Goal: Information Seeking & Learning: Learn about a topic

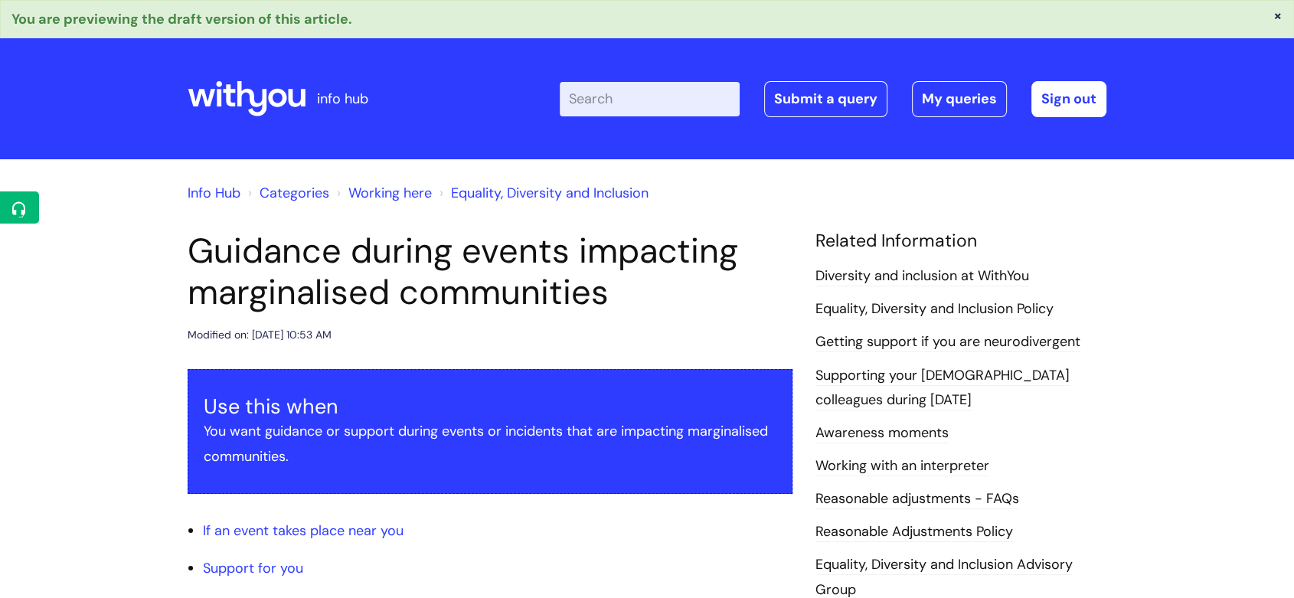
click at [619, 103] on input "Enter your search term here..." at bounding box center [650, 99] width 180 height 34
type input "suggestion"
click button "Search" at bounding box center [0, 0] width 0 height 0
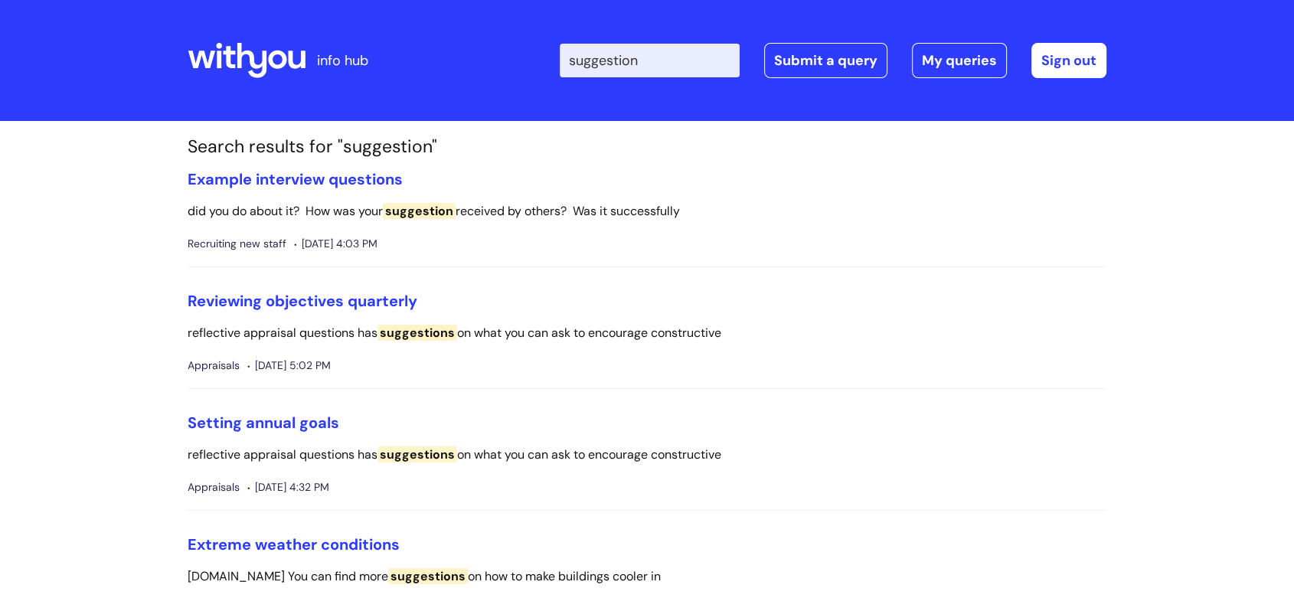
drag, startPoint x: 679, startPoint y: 61, endPoint x: 276, endPoint y: 23, distance: 404.6
click at [276, 23] on div "info hub Enter your search term here... suggestion Search Submit a query My que…" at bounding box center [647, 60] width 919 height 90
type input "ideas"
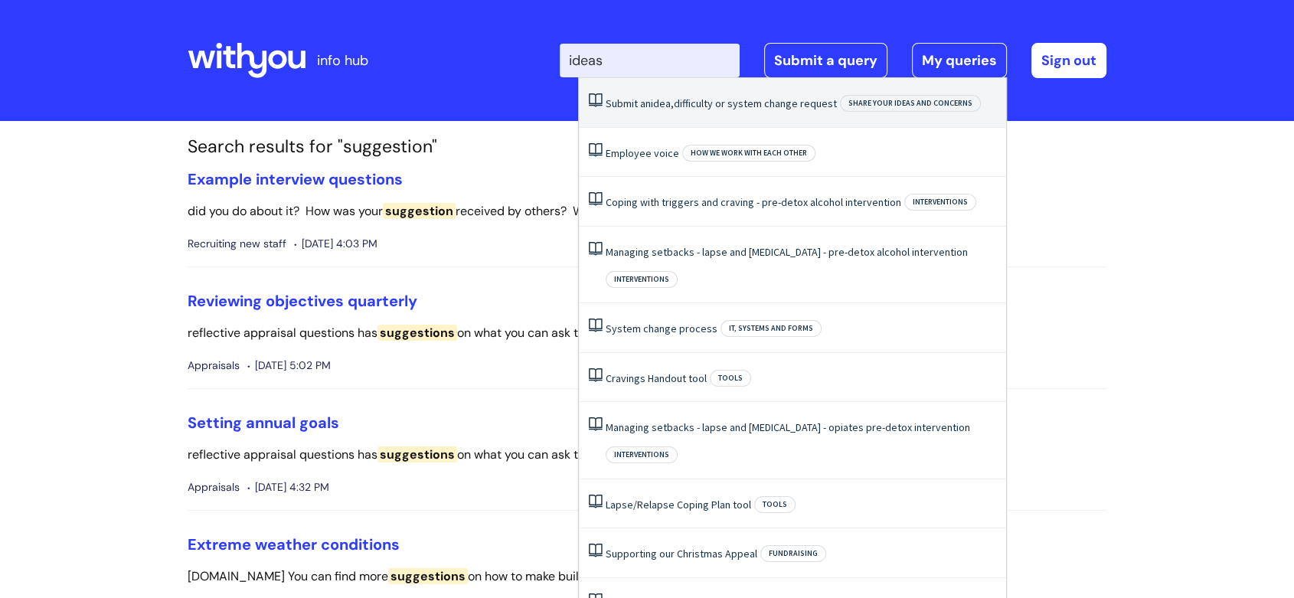
click at [698, 115] on li "Submit an idea, difficulty or system change request Share your ideas and concer…" at bounding box center [792, 103] width 427 height 50
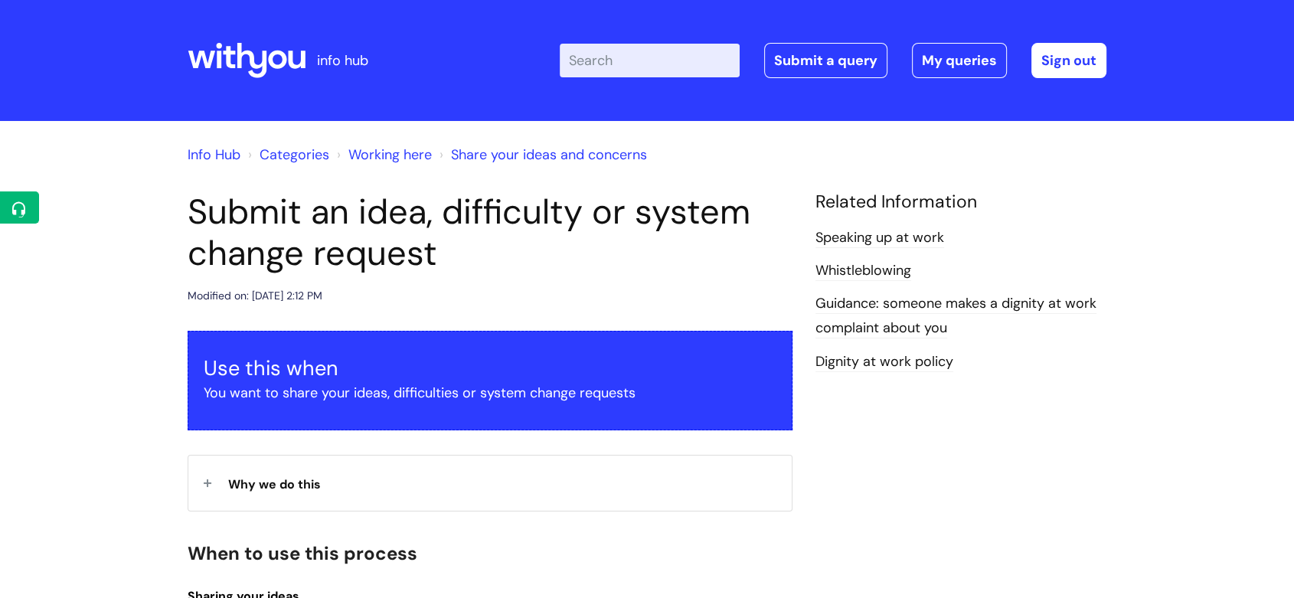
click at [389, 148] on link "Working here" at bounding box center [389, 155] width 83 height 18
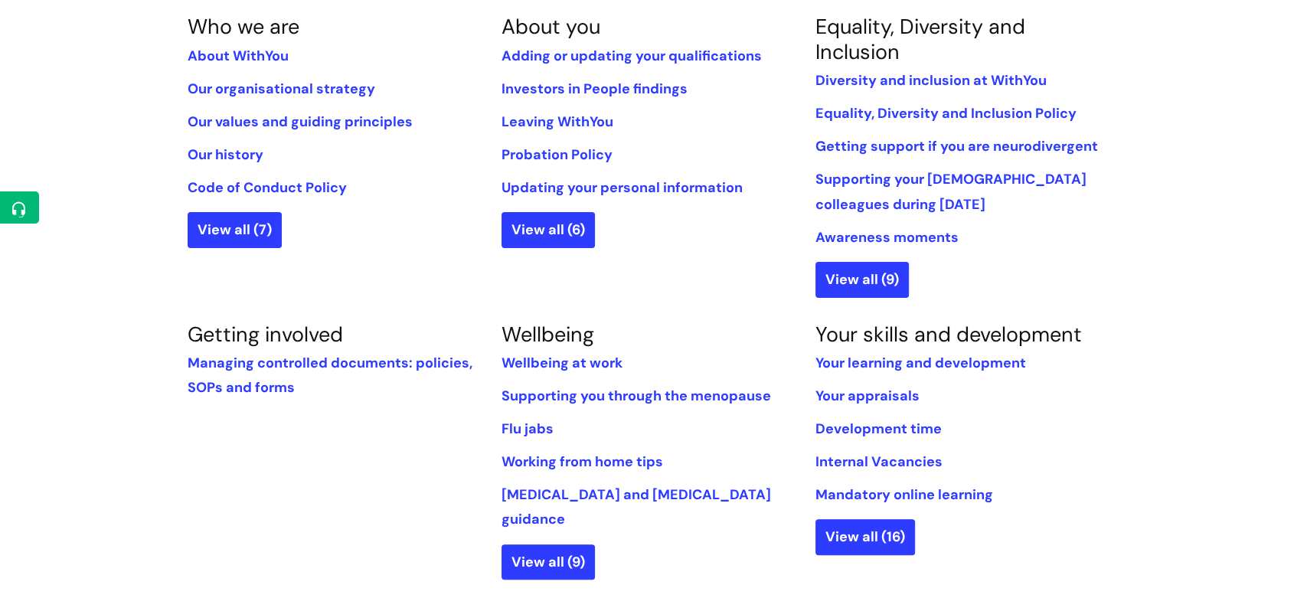
scroll to position [340, 0]
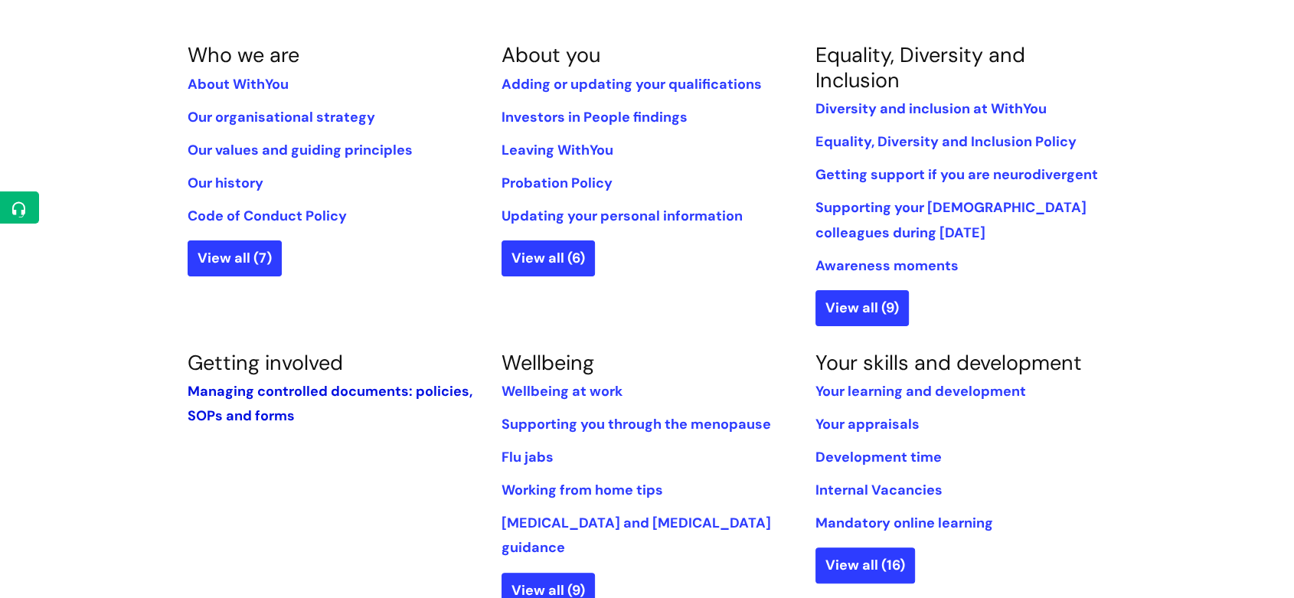
click at [254, 388] on link "Managing controlled documents: policies, SOPs and forms" at bounding box center [330, 403] width 285 height 43
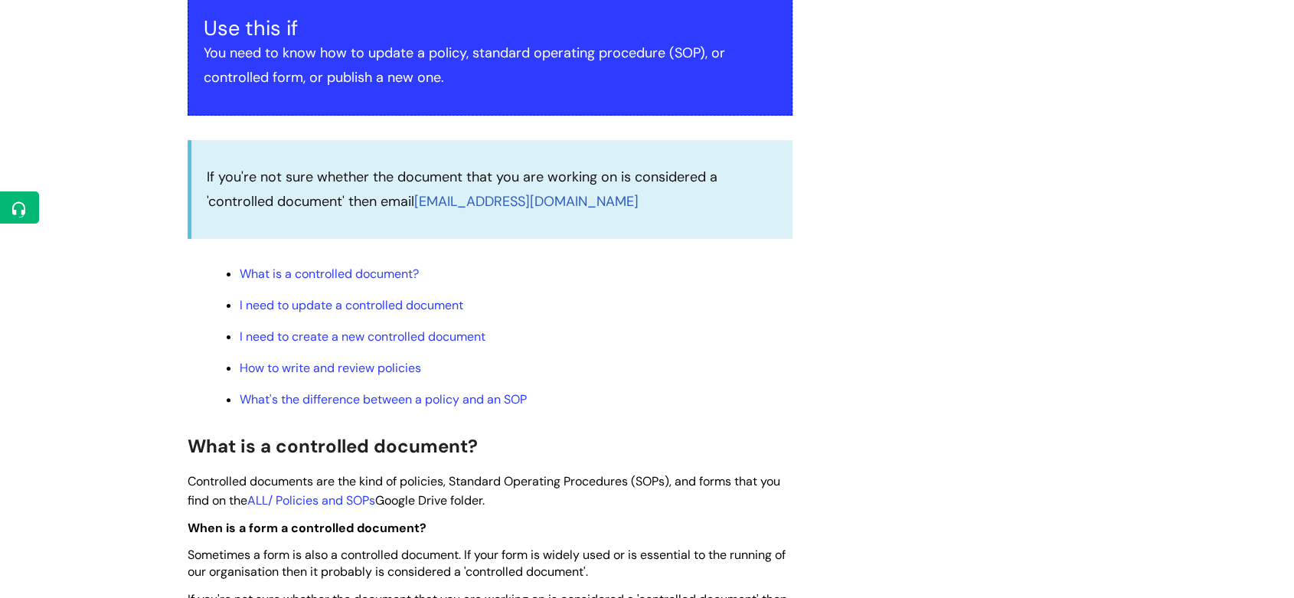
scroll to position [595, 0]
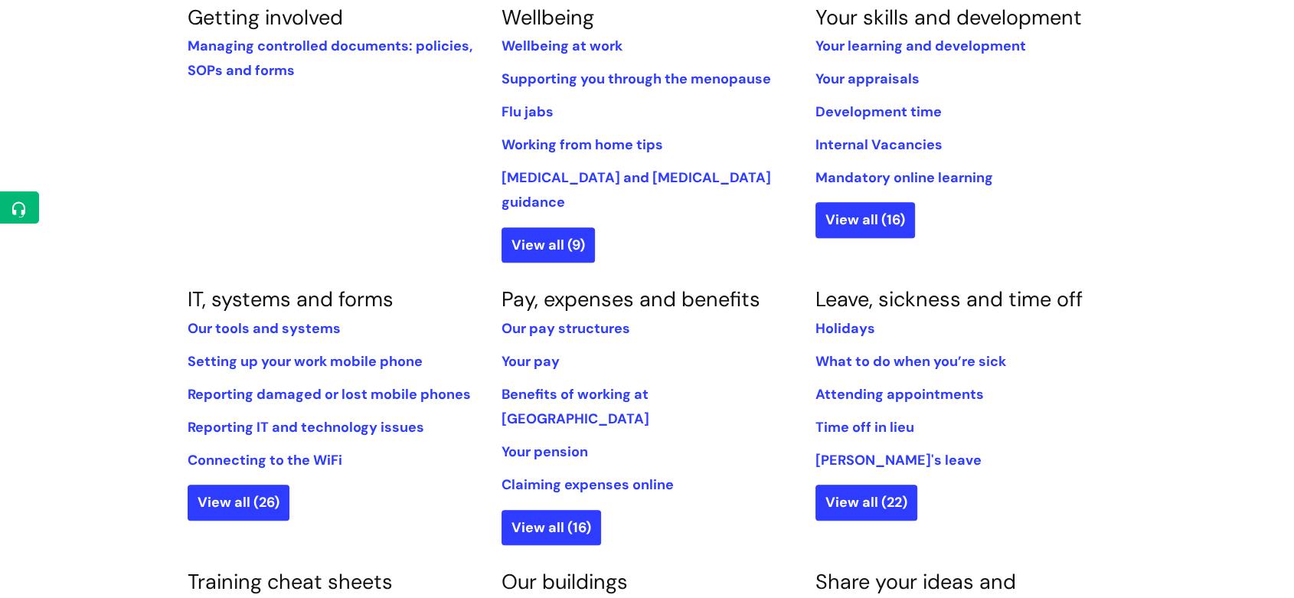
scroll to position [766, 0]
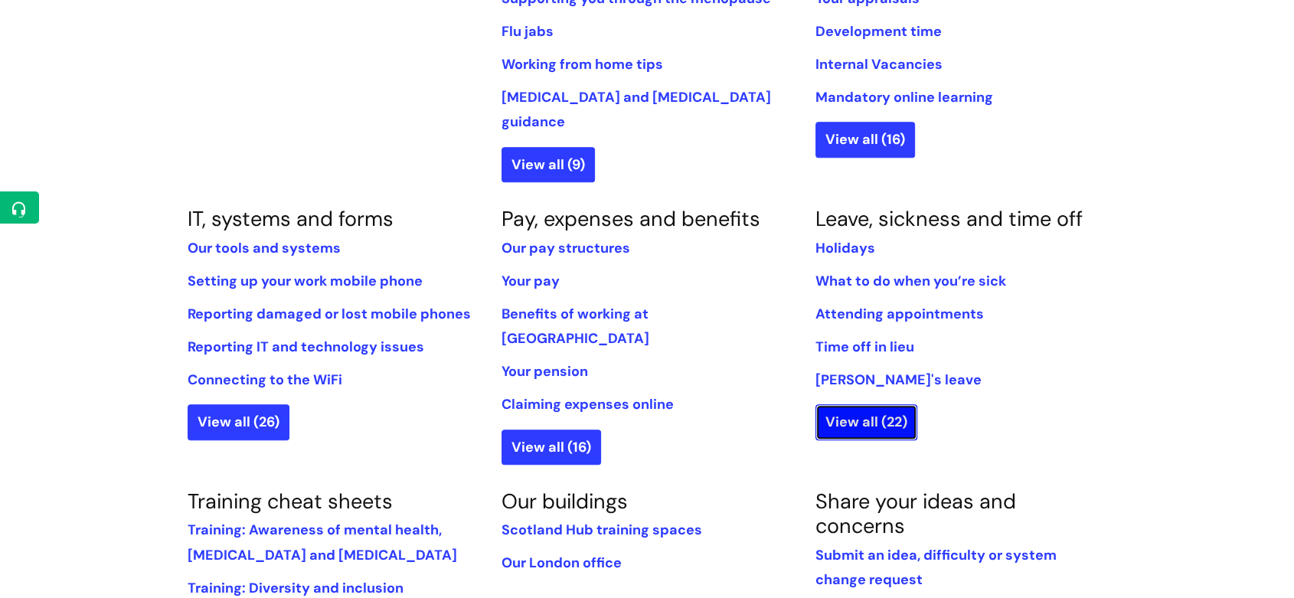
click at [910, 409] on link "View all (22)" at bounding box center [867, 421] width 102 height 35
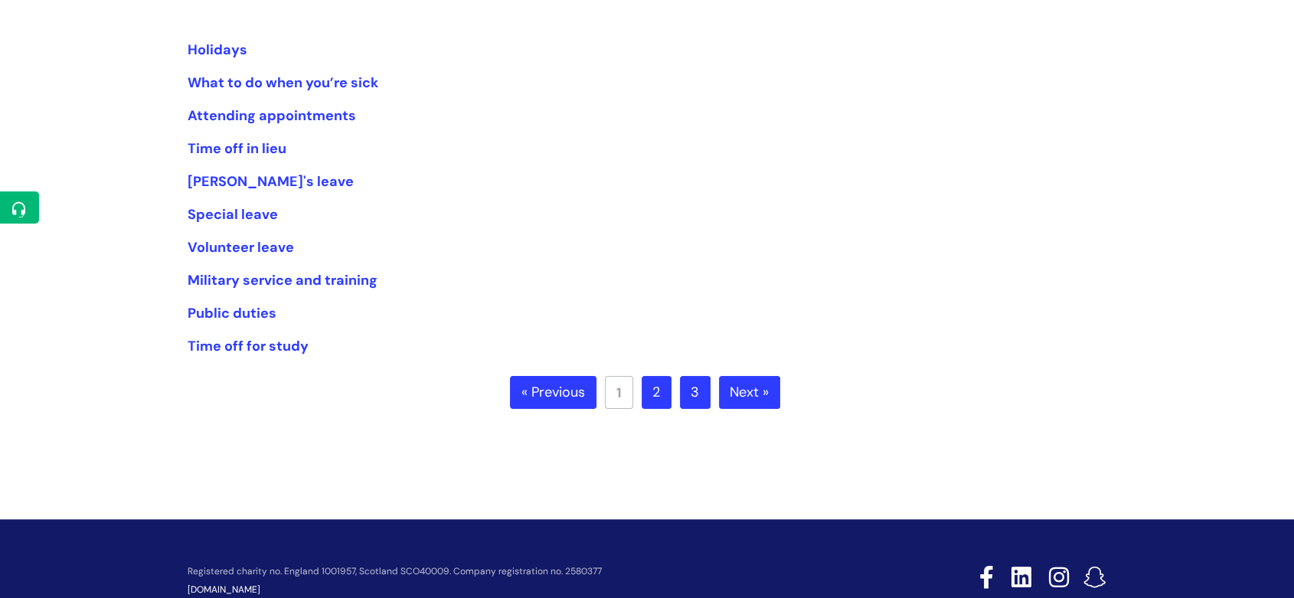
scroll to position [340, 0]
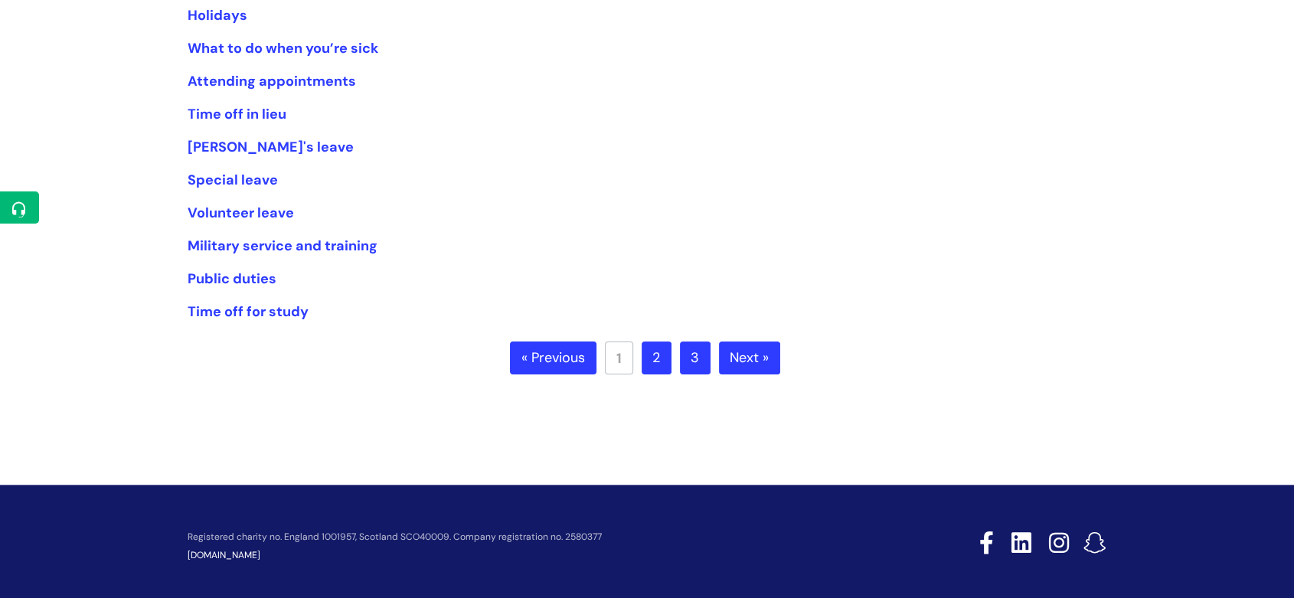
click at [664, 361] on link "2" at bounding box center [657, 359] width 30 height 34
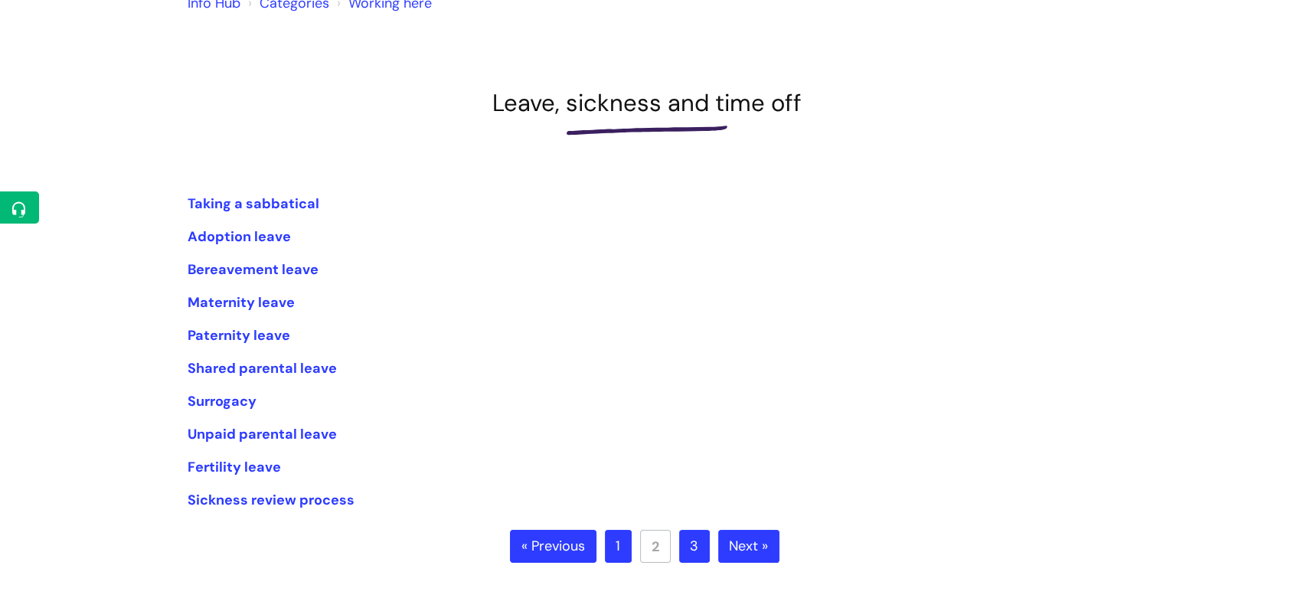
scroll to position [340, 0]
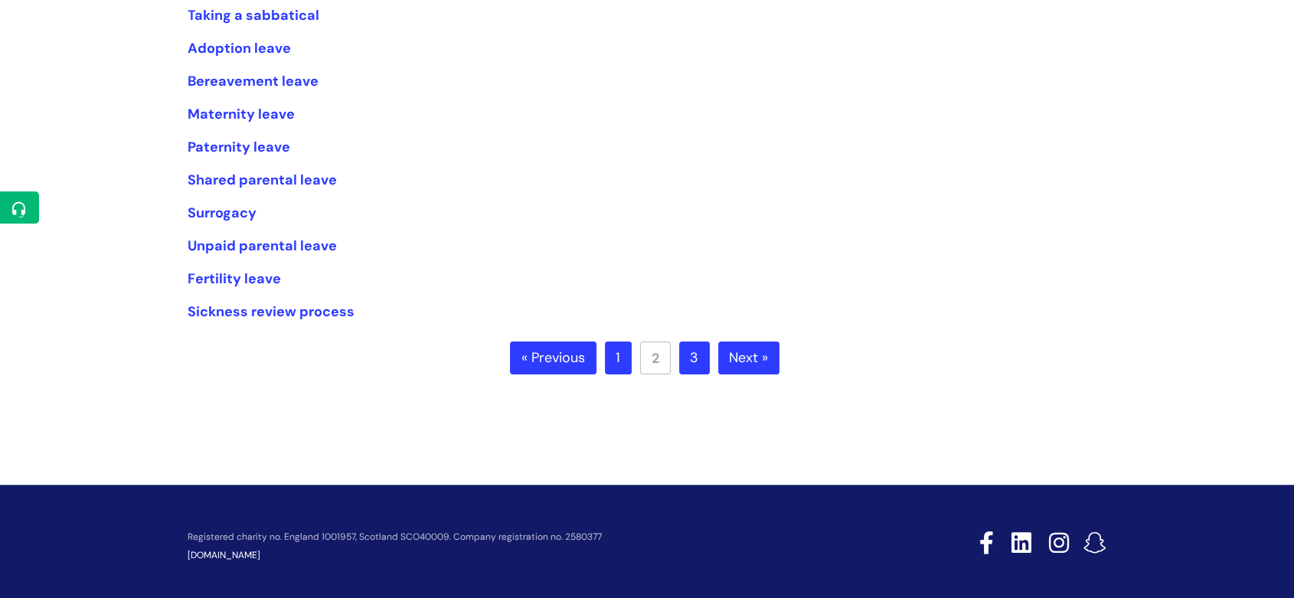
click at [700, 365] on link "3" at bounding box center [694, 359] width 31 height 34
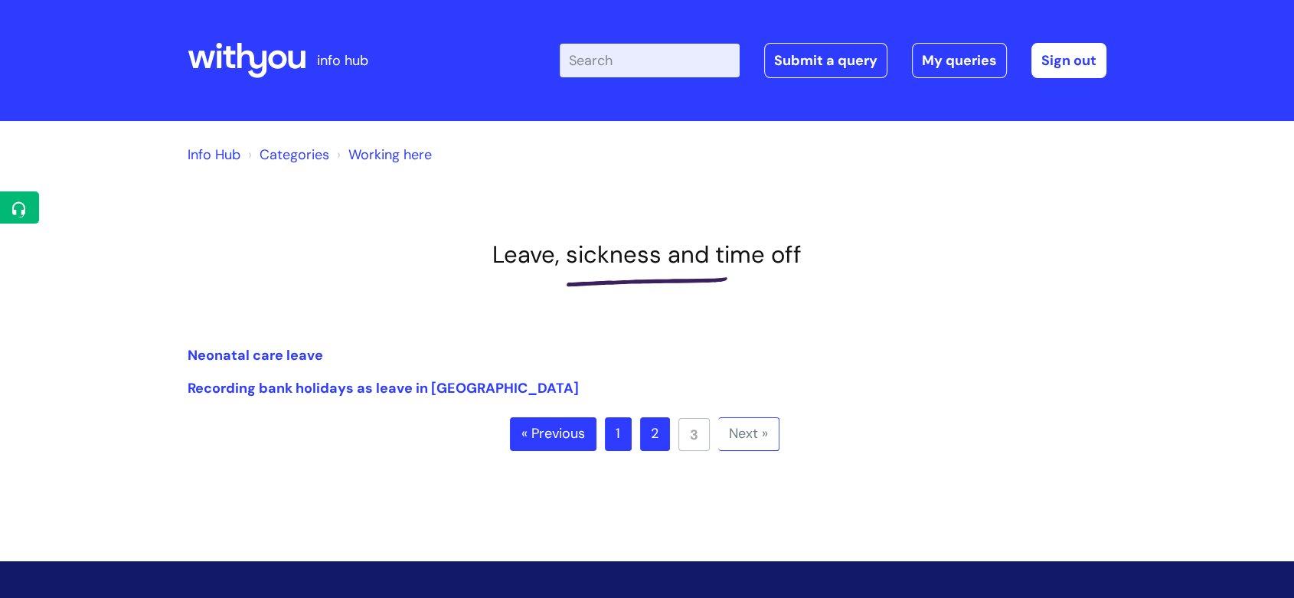
click at [384, 162] on link "Working here" at bounding box center [389, 155] width 83 height 18
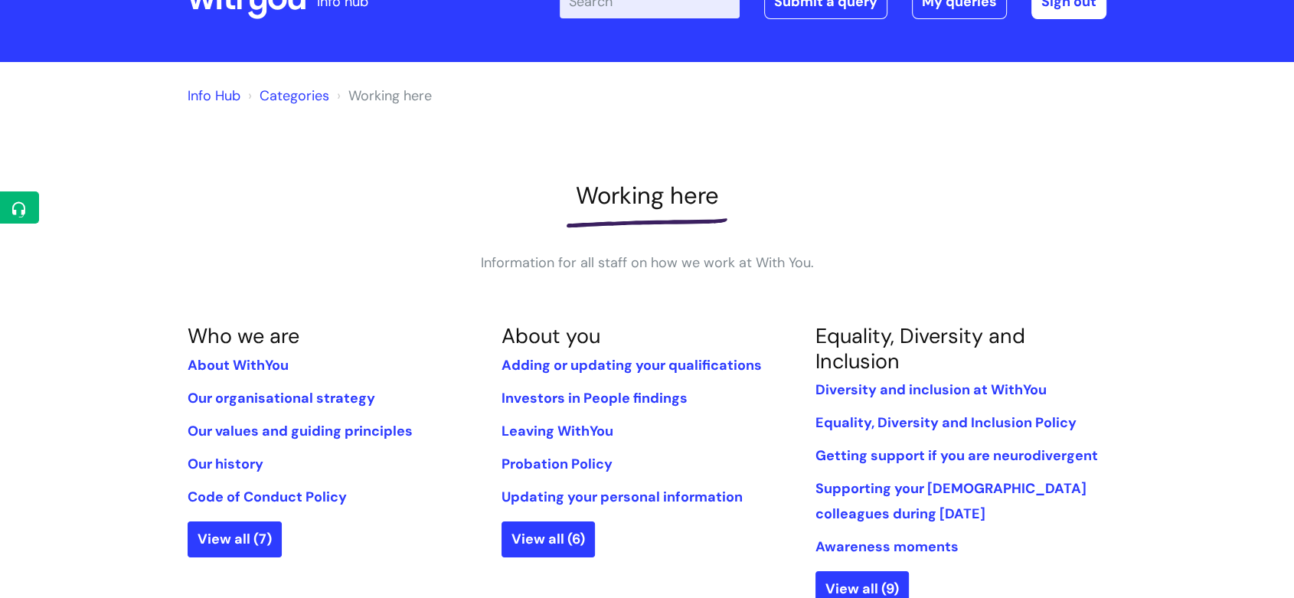
scroll to position [85, 0]
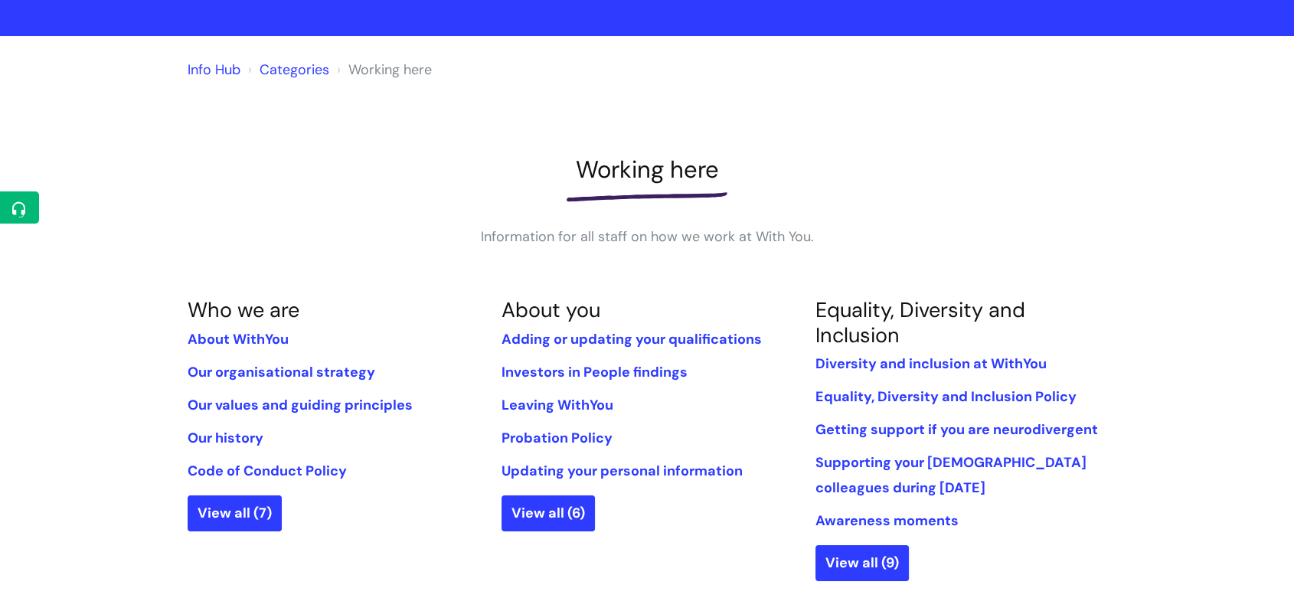
click at [284, 76] on link "Categories" at bounding box center [295, 70] width 70 height 18
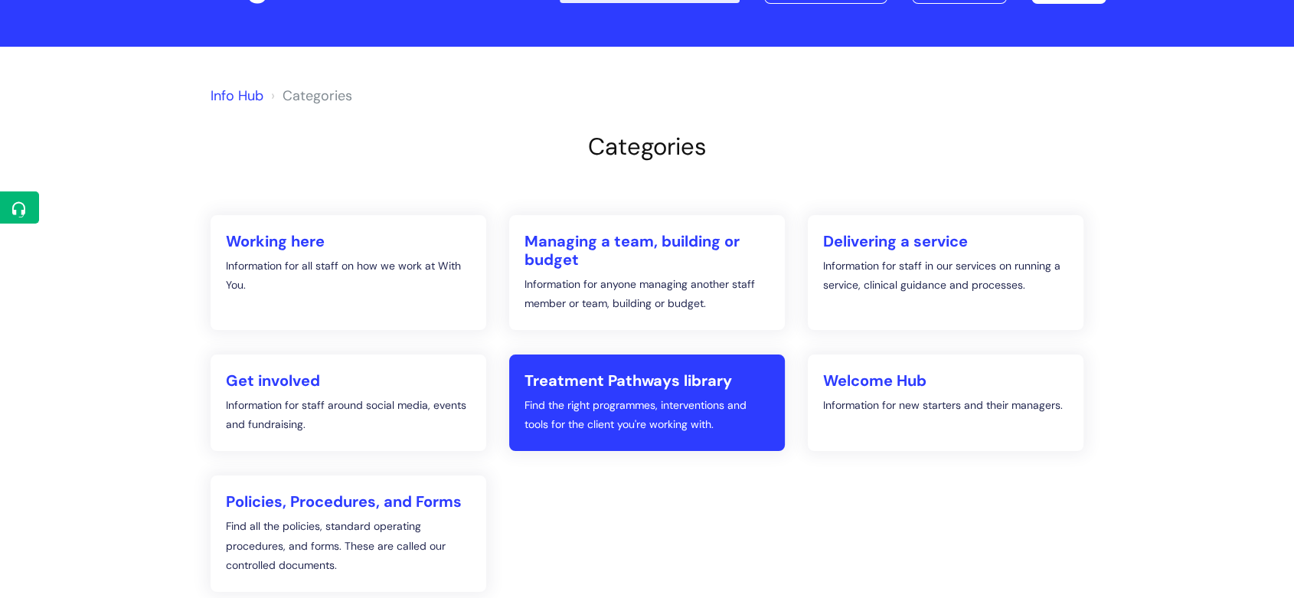
scroll to position [170, 0]
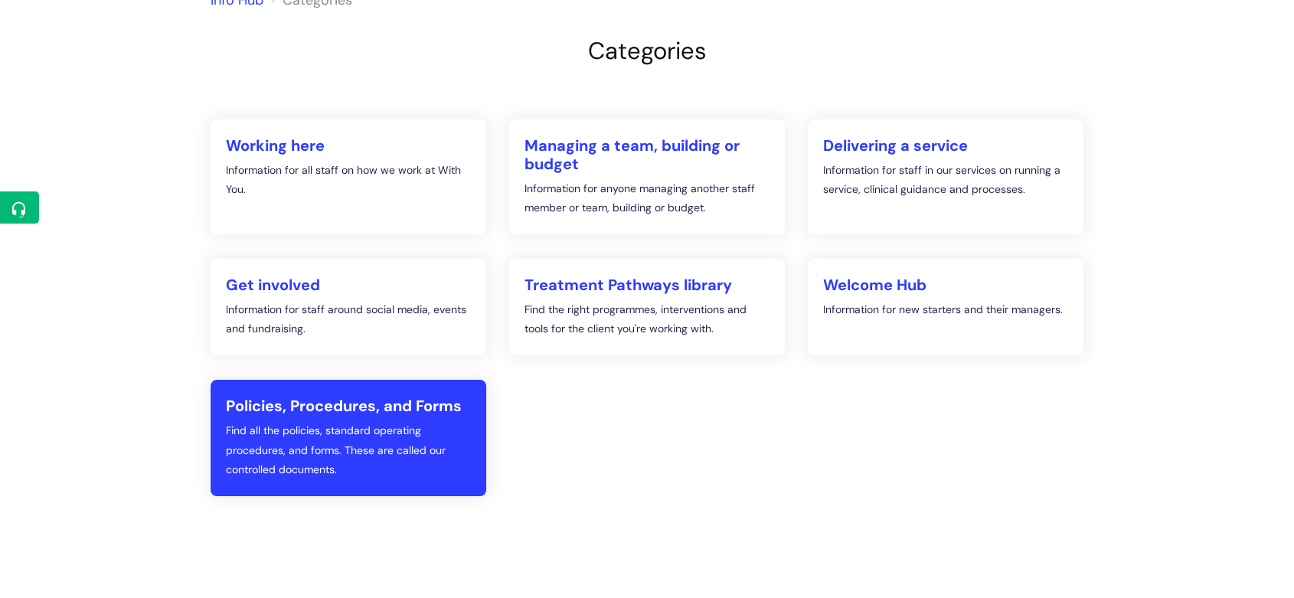
click at [442, 415] on h2 "Policies, Procedures, and Forms" at bounding box center [348, 406] width 245 height 18
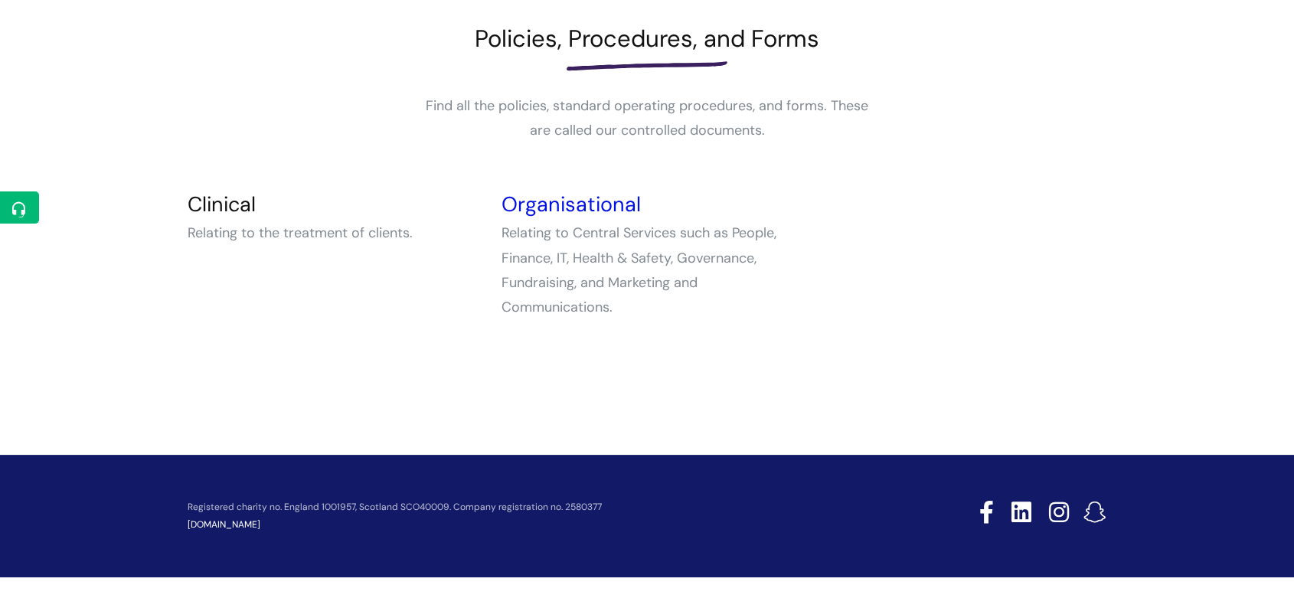
scroll to position [220, 0]
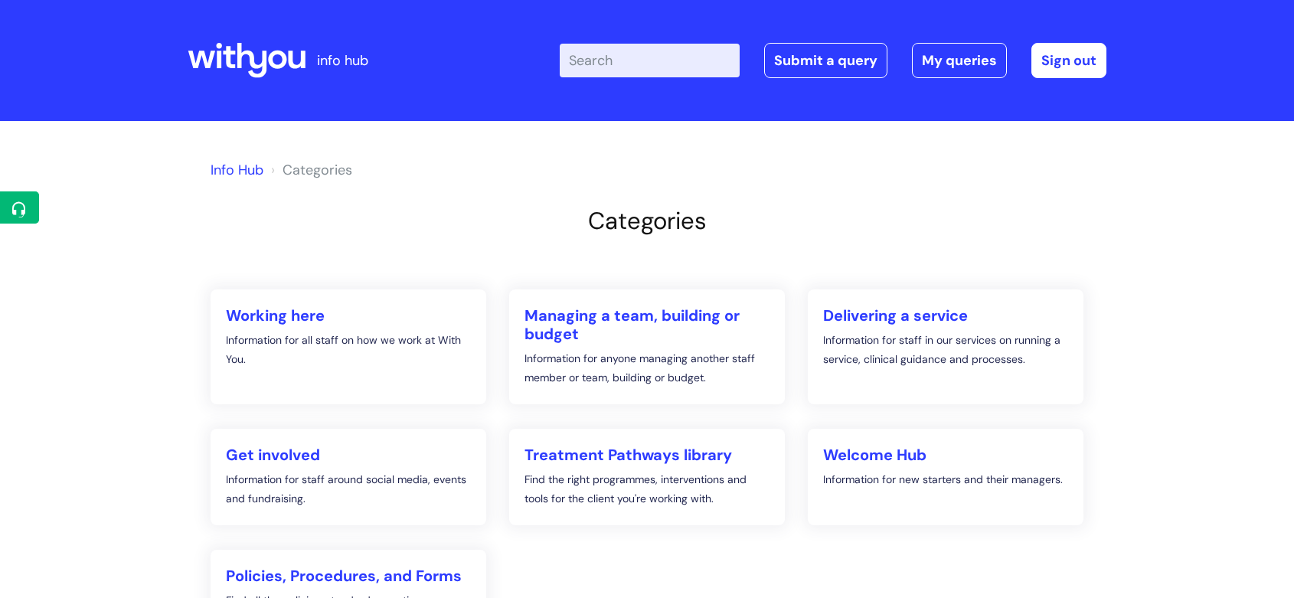
scroll to position [170, 0]
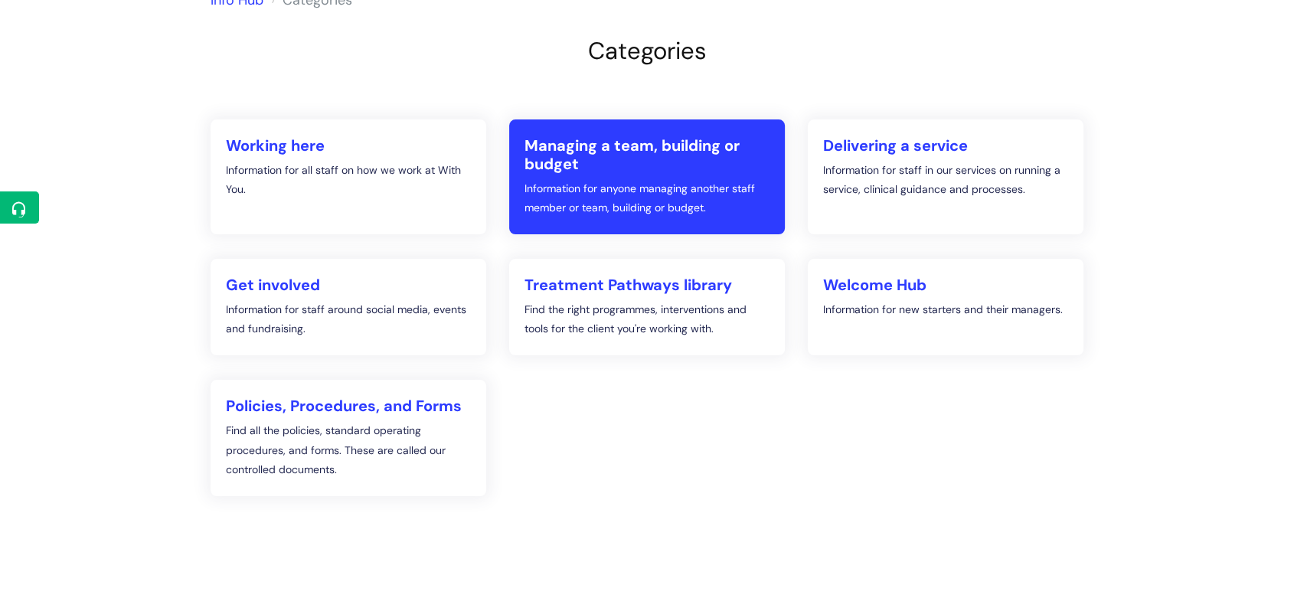
click at [599, 186] on p "Information for anyone managing another staff member or team, building or budge…" at bounding box center [647, 198] width 245 height 38
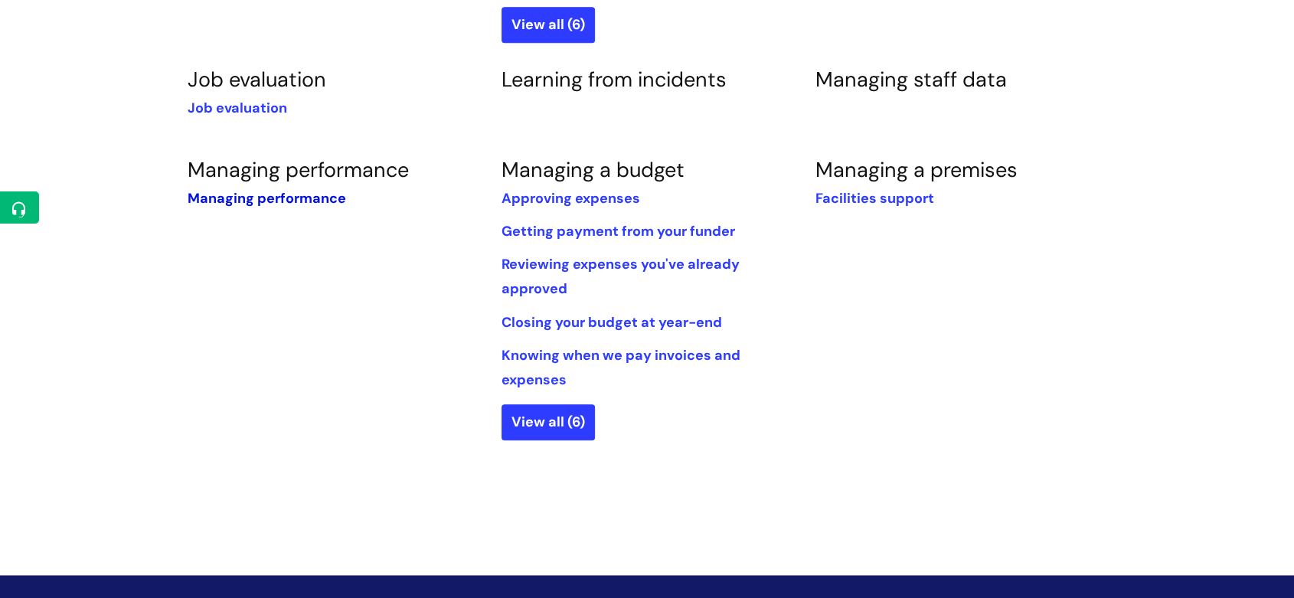
scroll to position [1106, 0]
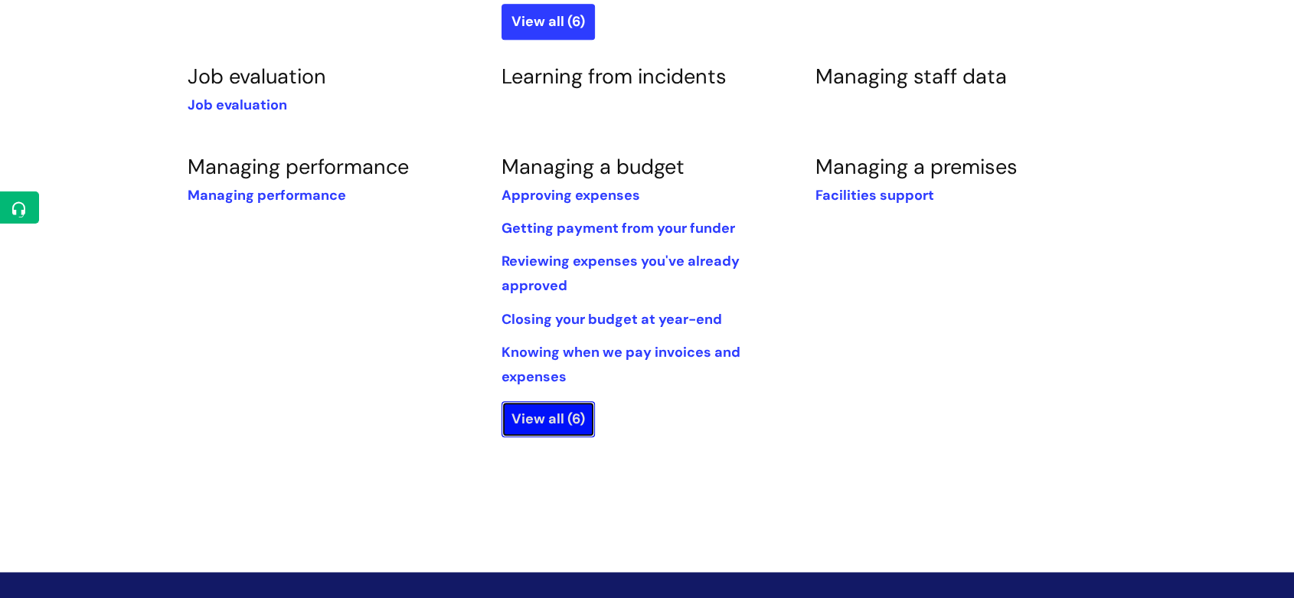
click at [587, 417] on link "View all (6)" at bounding box center [548, 418] width 93 height 35
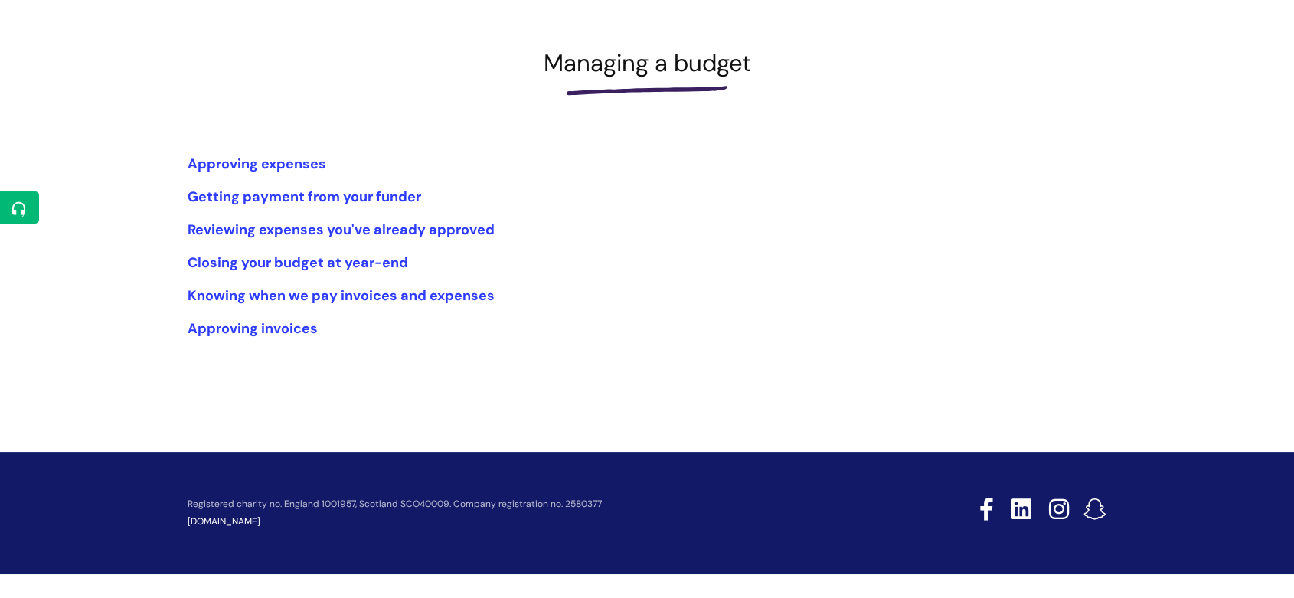
scroll to position [136, 0]
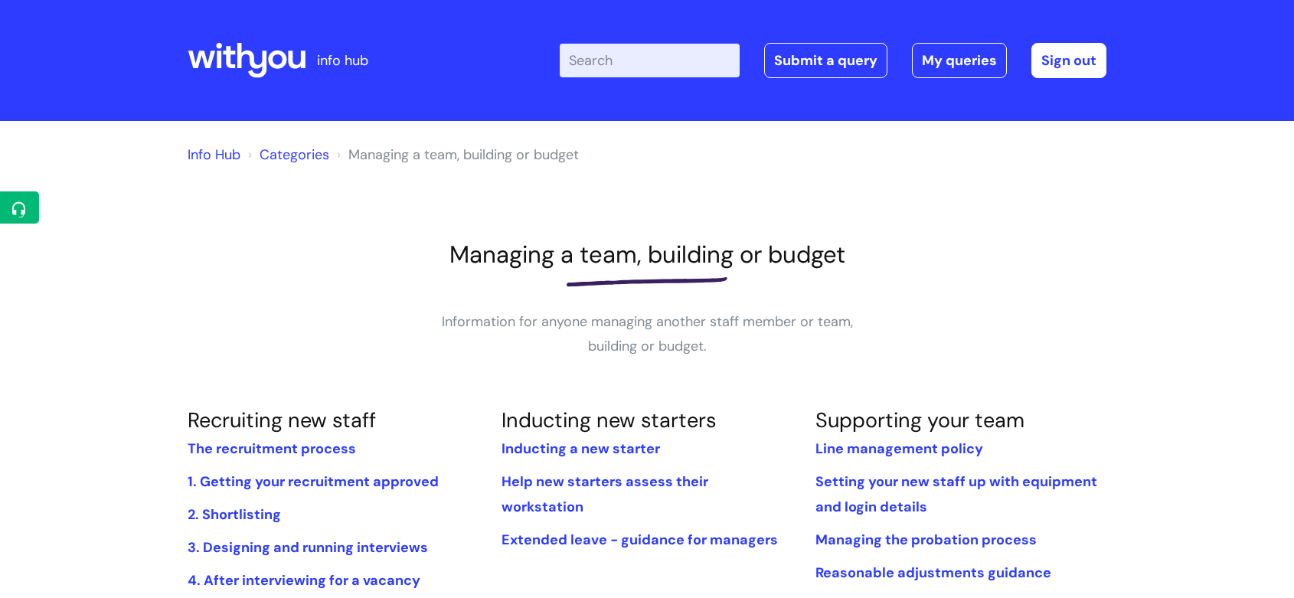
scroll to position [1106, 0]
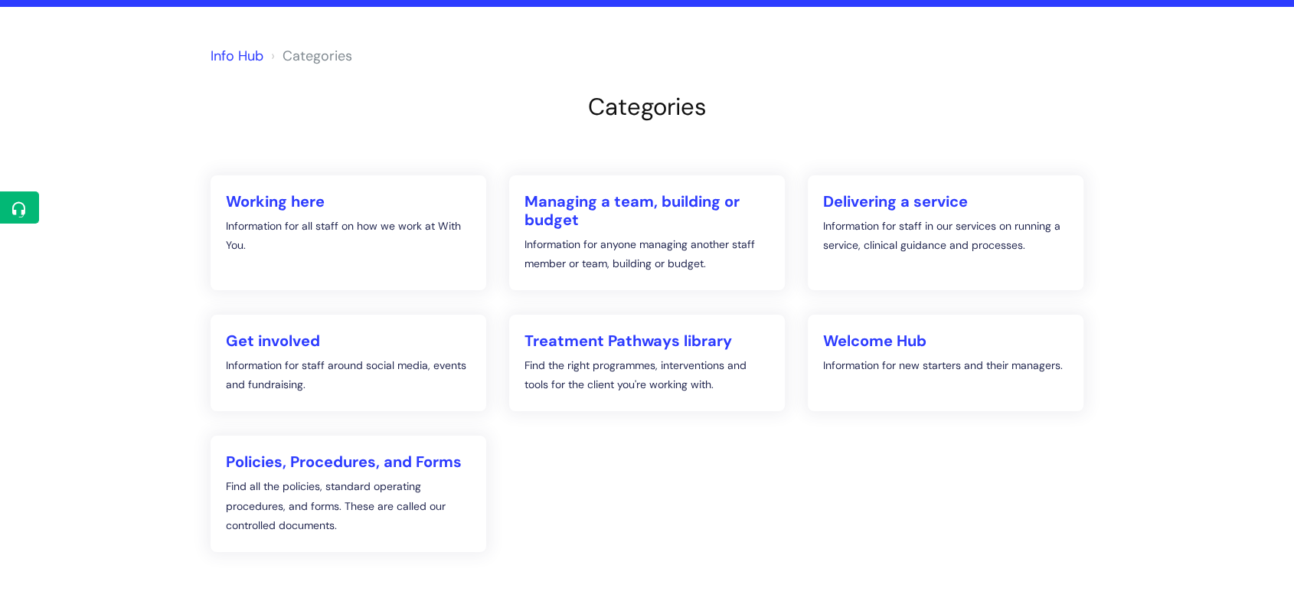
scroll to position [85, 0]
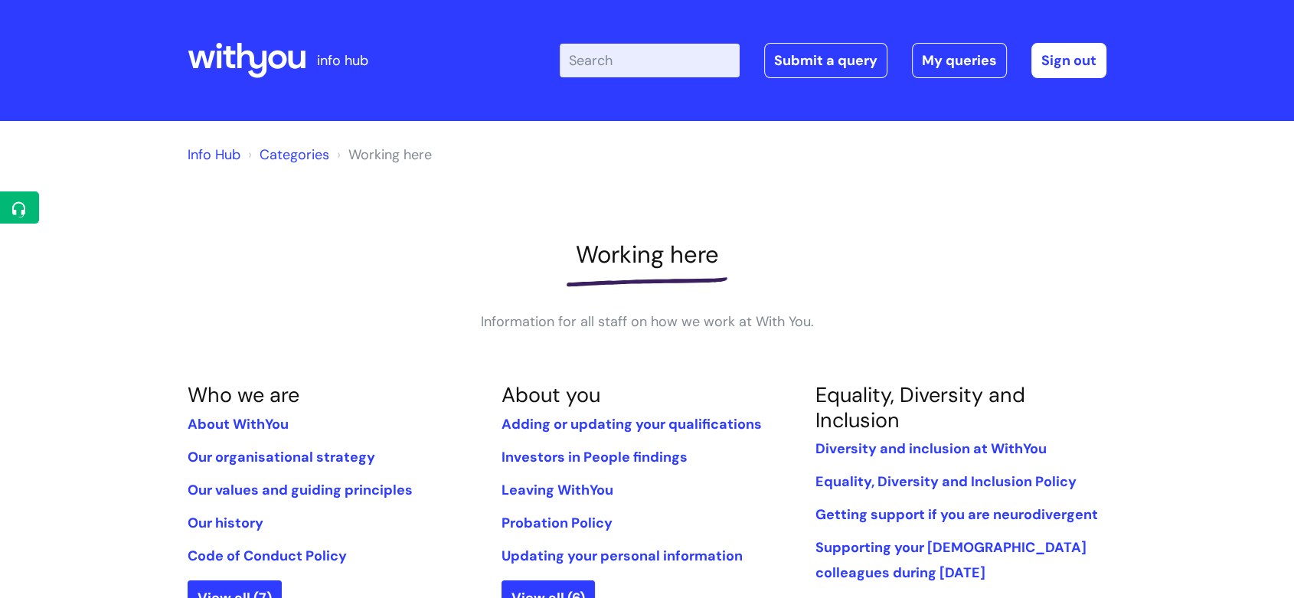
click at [222, 66] on icon at bounding box center [247, 60] width 118 height 37
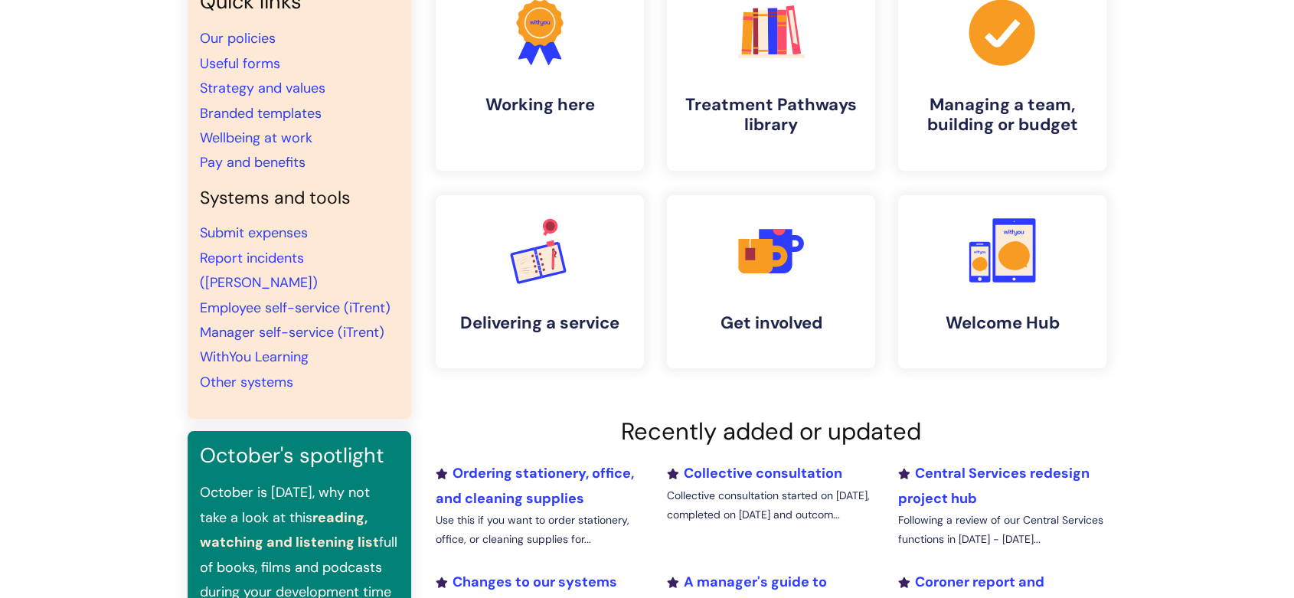
scroll to position [170, 0]
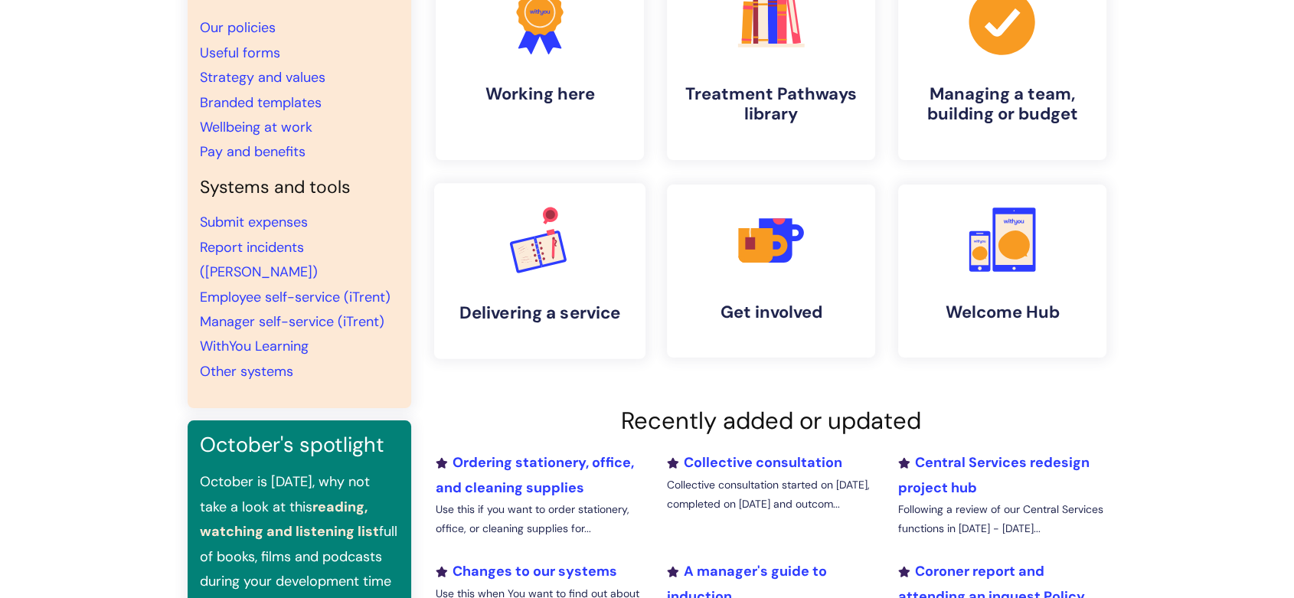
click at [554, 270] on icon ".cls-1{font-family:DMSans-Bold, 'DM Sans';font-size:43.1802px;font-weight:700;}…" at bounding box center [540, 239] width 76 height 76
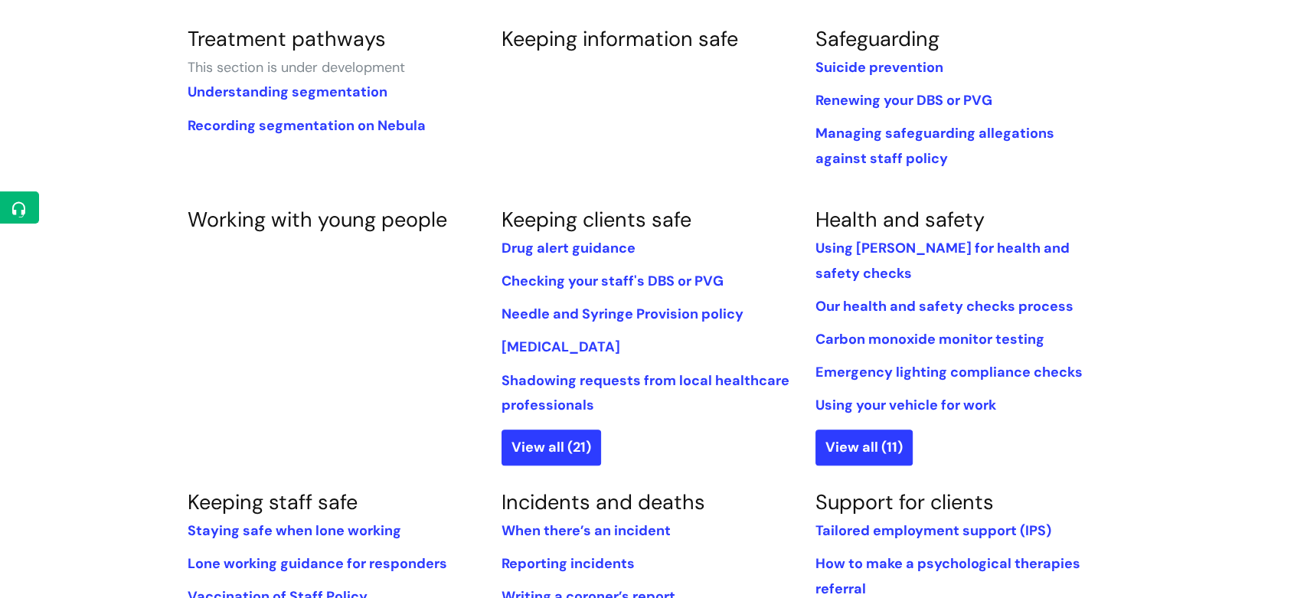
scroll to position [936, 0]
